Goal: Check status

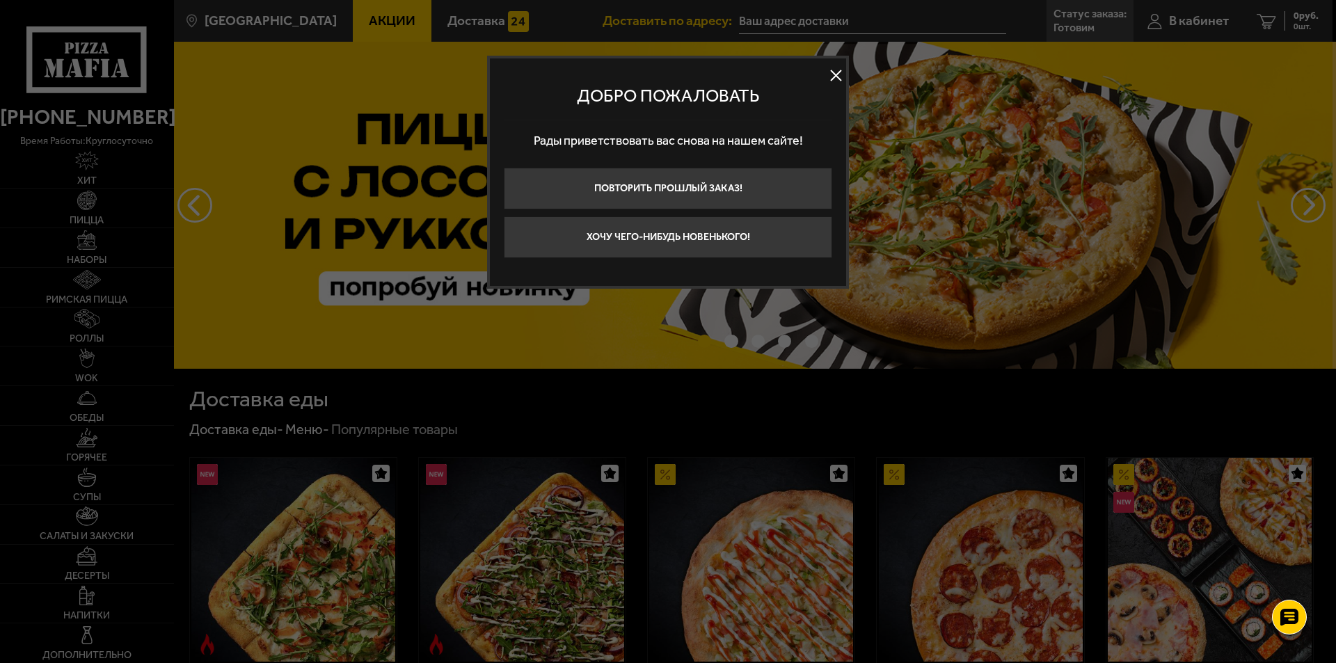
click at [831, 73] on button at bounding box center [835, 75] width 21 height 21
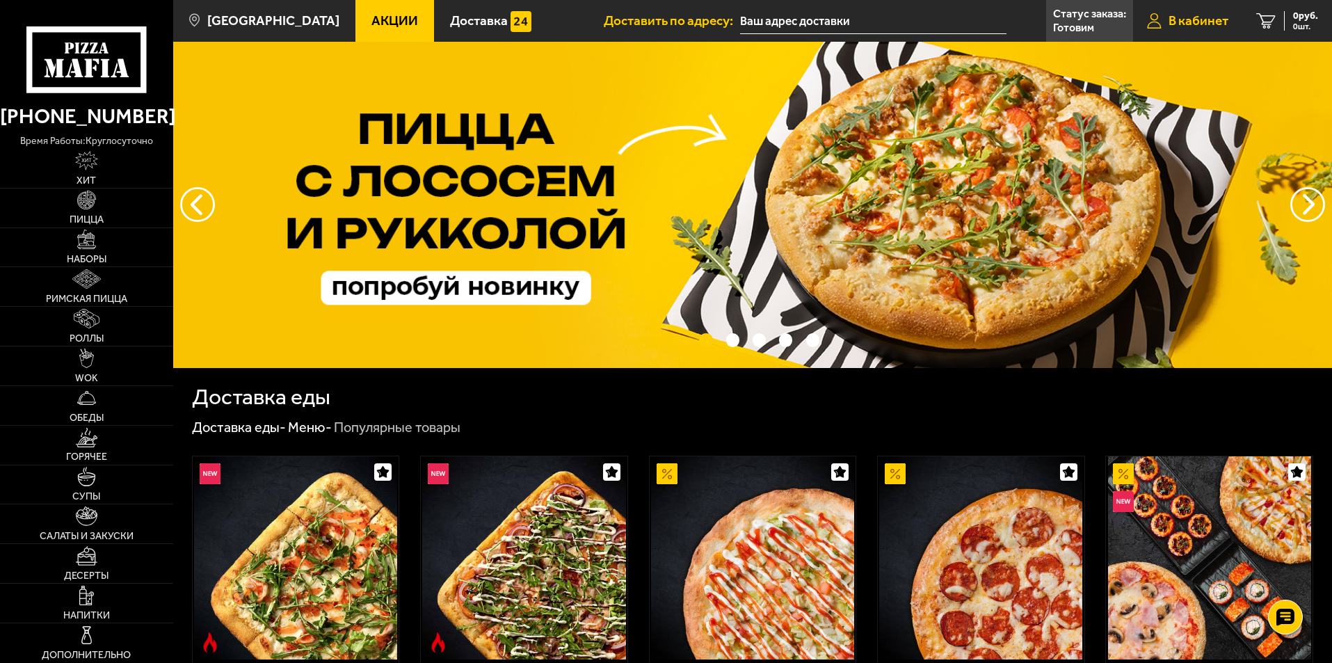
click at [1203, 17] on span "В кабинет" at bounding box center [1199, 20] width 60 height 13
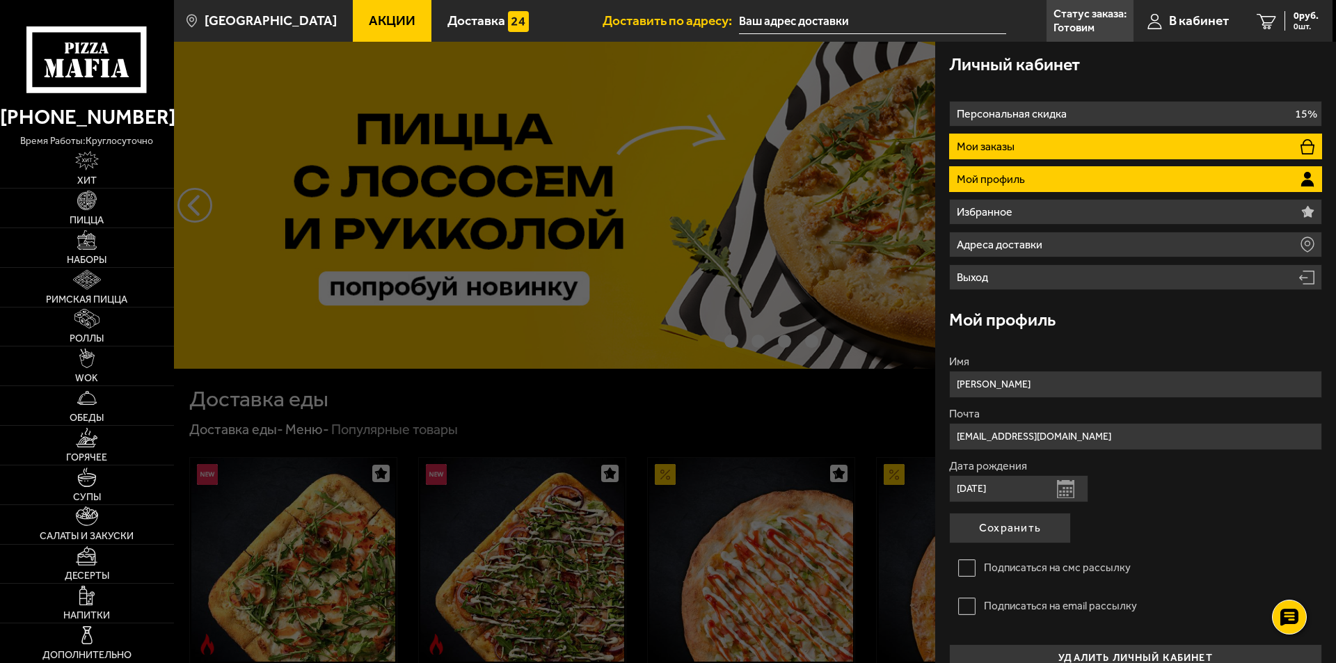
click at [1123, 146] on li "Мои заказы" at bounding box center [1135, 147] width 373 height 26
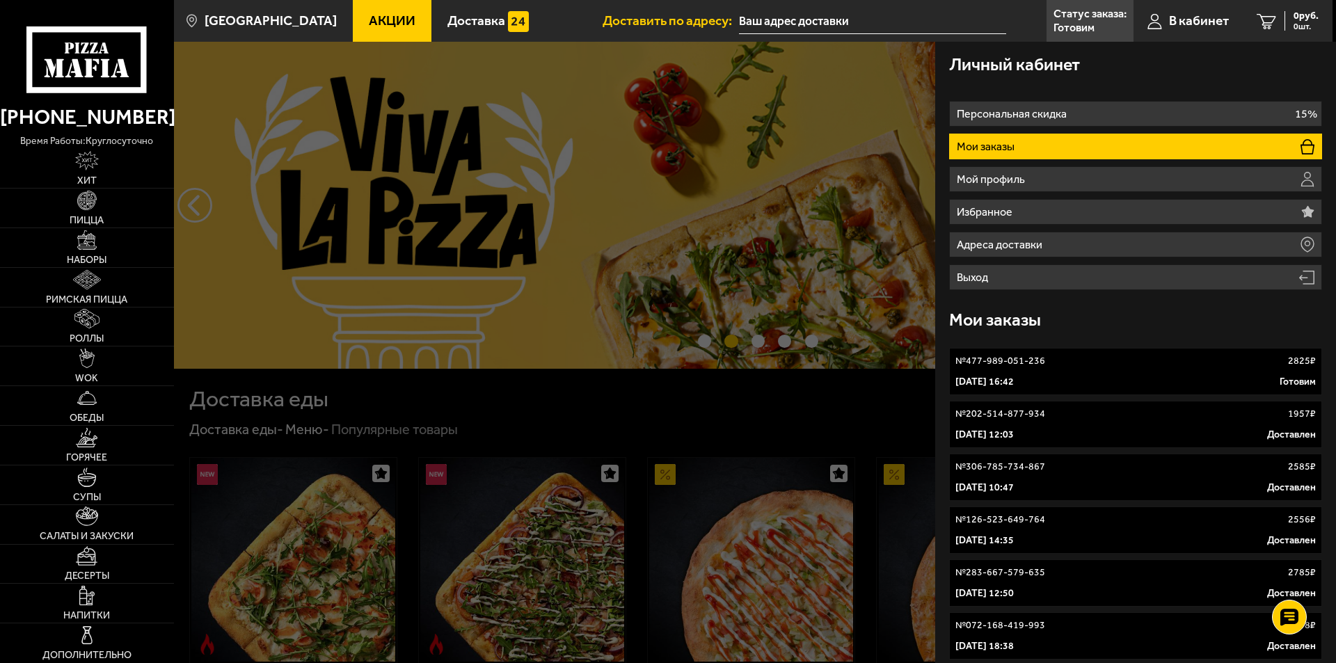
click at [1048, 361] on div "№ 477-989-051-236 2825 ₽" at bounding box center [1135, 361] width 360 height 14
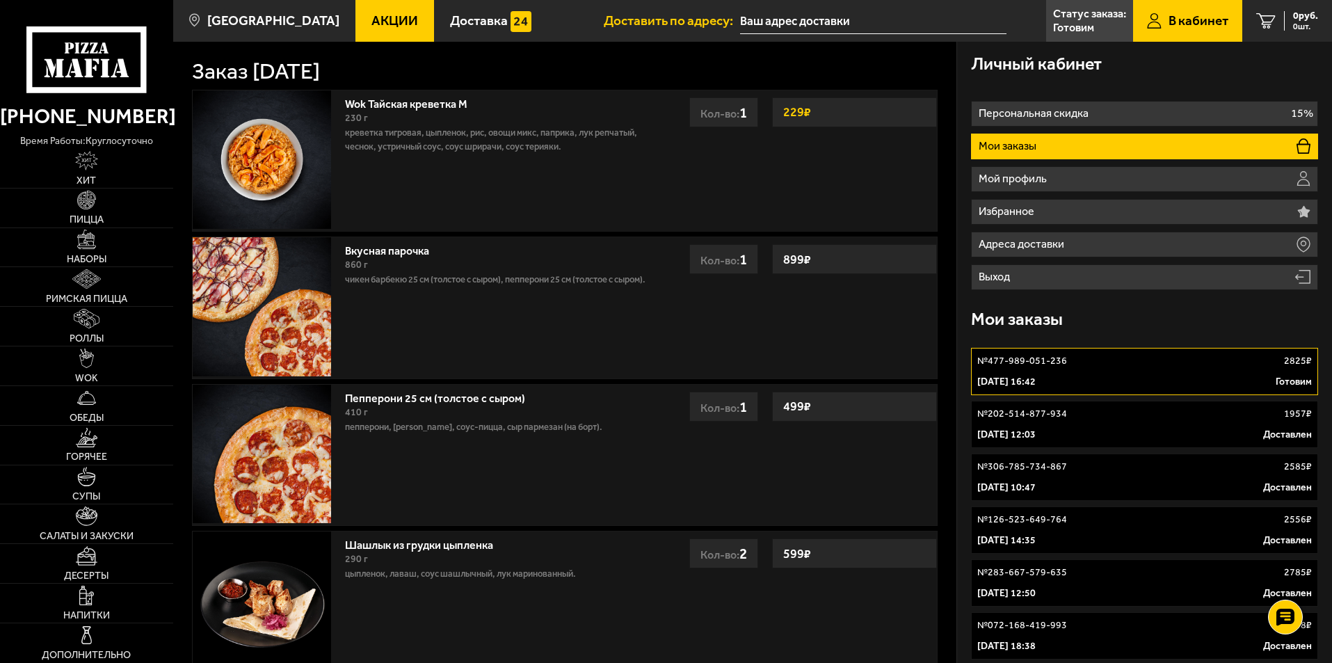
click at [82, 70] on icon at bounding box center [86, 59] width 120 height 66
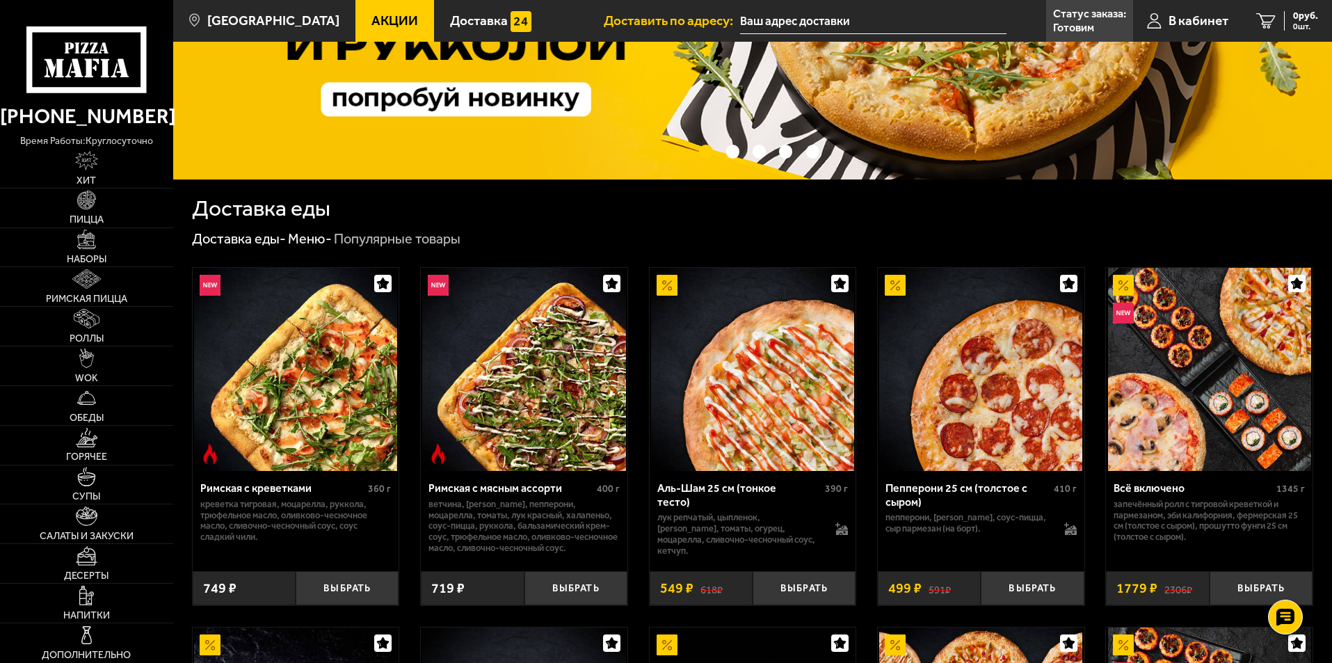
scroll to position [209, 0]
